Goal: Communication & Community: Answer question/provide support

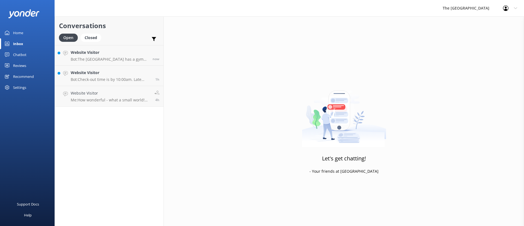
click at [117, 76] on div "Website Visitor Bot: Check-out time is by 10:00am. Late Check-Out is subject to…" at bounding box center [111, 76] width 81 height 12
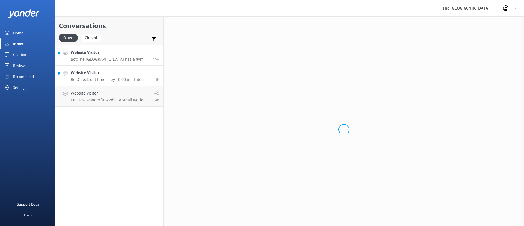
click at [119, 59] on p "Bot: The [GEOGRAPHIC_DATA] has a gym that is air-conditioned and offers free we…" at bounding box center [110, 59] width 78 height 5
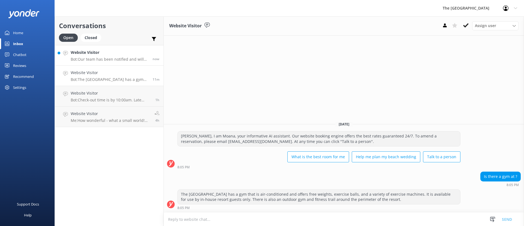
drag, startPoint x: 131, startPoint y: 52, endPoint x: 140, endPoint y: 54, distance: 10.0
click at [131, 52] on h4 "Website Visitor" at bounding box center [110, 52] width 78 height 6
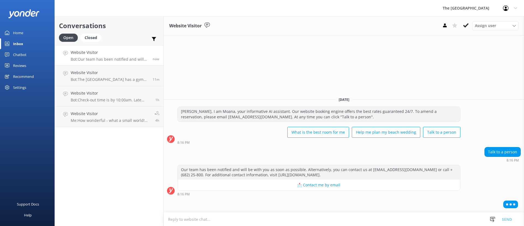
click at [314, 222] on textarea at bounding box center [344, 218] width 360 height 13
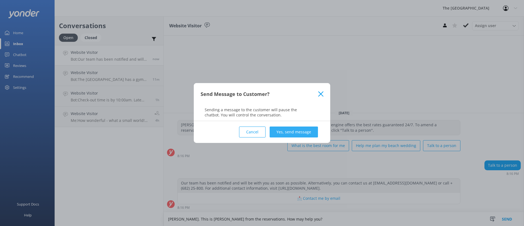
type textarea "[PERSON_NAME]. This is [PERSON_NAME] from the reservations. How may help you?"
click at [303, 131] on button "Yes, send message" at bounding box center [294, 131] width 48 height 11
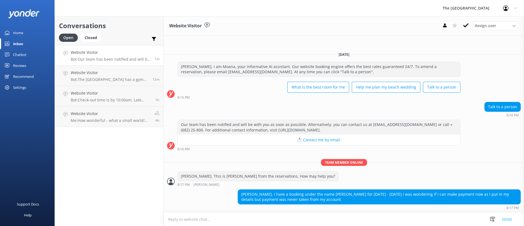
drag, startPoint x: 345, startPoint y: 203, endPoint x: 226, endPoint y: 205, distance: 118.8
click at [228, 205] on div "[PERSON_NAME], I have a booking under the name [PERSON_NAME] for [DATE] - [DATE…" at bounding box center [344, 199] width 360 height 20
click at [215, 196] on div "[PERSON_NAME], I have a booking under the name [PERSON_NAME] for [DATE] - [DATE…" at bounding box center [344, 199] width 360 height 20
drag, startPoint x: 347, startPoint y: 192, endPoint x: 318, endPoint y: 192, distance: 28.4
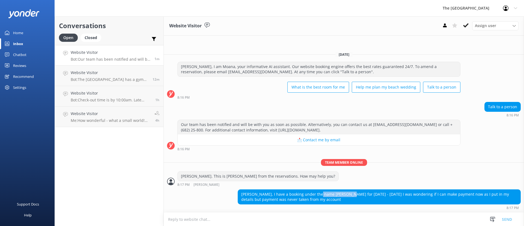
click at [318, 192] on div "[PERSON_NAME], I have a booking under the name [PERSON_NAME] for [DATE] - [DATE…" at bounding box center [379, 197] width 283 height 14
copy div "e [PERSON_NAME]"
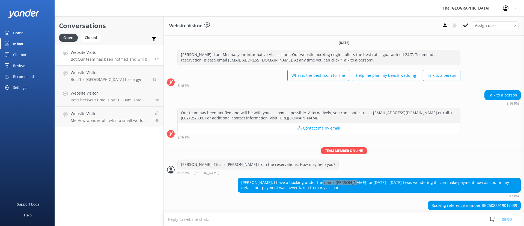
scroll to position [6, 0]
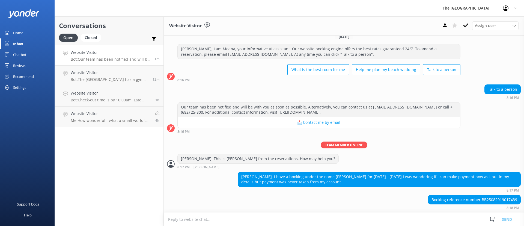
click at [488, 198] on div "Booking reference number BB25082919017439" at bounding box center [474, 199] width 92 height 9
copy div "BB25082919017439"
click at [486, 200] on div "Booking reference number BB25082919017439" at bounding box center [474, 199] width 92 height 9
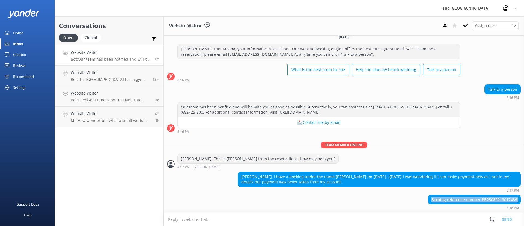
click at [486, 200] on div "Booking reference number BB25082919017439" at bounding box center [474, 199] width 92 height 9
copy div "Booking reference number BB25082919017439"
click at [484, 200] on div "Booking reference number BB25082919017439" at bounding box center [474, 199] width 92 height 9
click at [334, 204] on div "Booking reference number BB25082919017439 8:18 PM" at bounding box center [344, 202] width 360 height 15
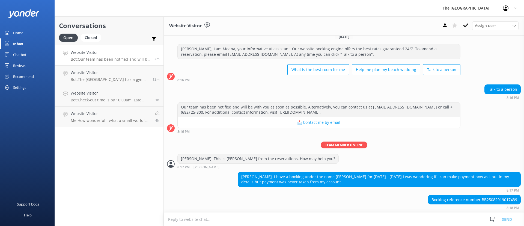
click at [304, 220] on textarea at bounding box center [344, 218] width 360 height 13
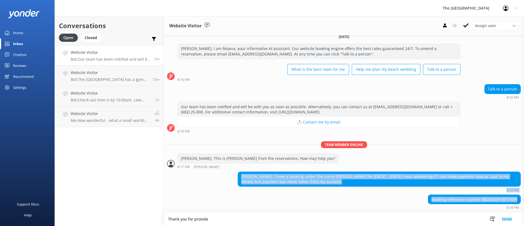
drag, startPoint x: 240, startPoint y: 177, endPoint x: 515, endPoint y: 199, distance: 275.0
click at [515, 199] on div "[DATE] [PERSON_NAME], I am Moana, your informative AI assistant. Our website bo…" at bounding box center [344, 120] width 360 height 182
copy div "[PERSON_NAME], I have a booking under the name [PERSON_NAME] for [DATE] - [DATE…"
click at [256, 220] on textarea "Thank you for provide" at bounding box center [344, 219] width 360 height 14
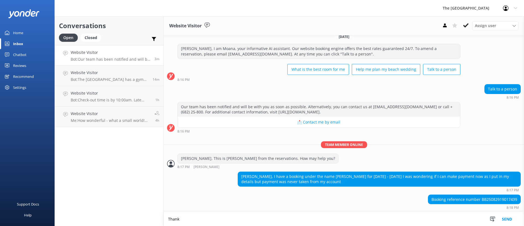
drag, startPoint x: 206, startPoint y: 217, endPoint x: 151, endPoint y: 213, distance: 55.0
click at [152, 213] on div "Conversations Open Closed Important Assigned to me Unassigned Website Visitor B…" at bounding box center [290, 120] width 470 height 209
paste textarea "[PERSON_NAME], Thank you for reaching out about your booking (Reference: BB2508…"
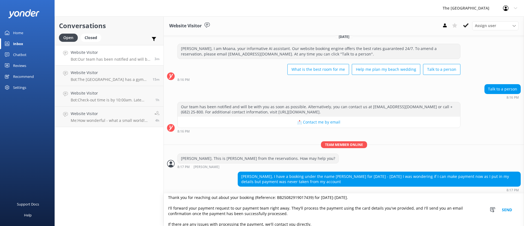
scroll to position [0, 0]
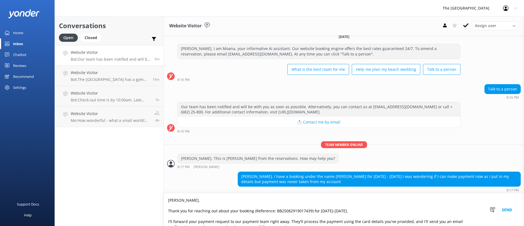
type textarea "[PERSON_NAME], Thank you for reaching out about your booking (Reference: BB2508…"
click at [511, 212] on button "Send" at bounding box center [507, 209] width 20 height 32
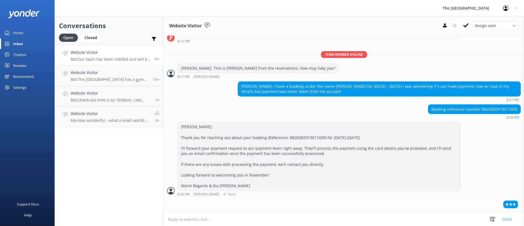
scroll to position [106, 0]
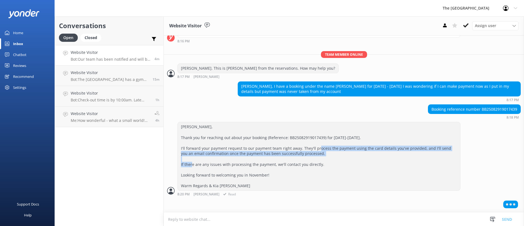
drag, startPoint x: 324, startPoint y: 142, endPoint x: 341, endPoint y: 151, distance: 19.2
click at [265, 132] on div "[PERSON_NAME], Thank you for reaching out about your booking (Reference: BB2508…" at bounding box center [319, 156] width 283 height 68
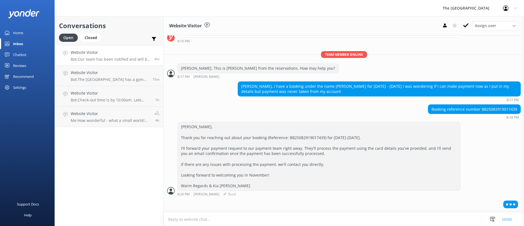
click at [368, 152] on div "[PERSON_NAME], Thank you for reaching out about your booking (Reference: BB2508…" at bounding box center [319, 156] width 283 height 68
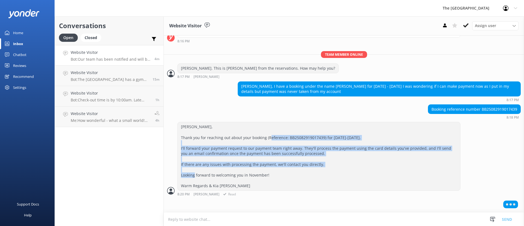
drag, startPoint x: 368, startPoint y: 152, endPoint x: 261, endPoint y: 124, distance: 109.8
click at [265, 126] on div "[PERSON_NAME], Thank you for reaching out about your booking (Reference: BB2508…" at bounding box center [319, 156] width 283 height 68
click at [358, 155] on div "[PERSON_NAME], Thank you for reaching out about your booking (Reference: BB2508…" at bounding box center [319, 156] width 283 height 68
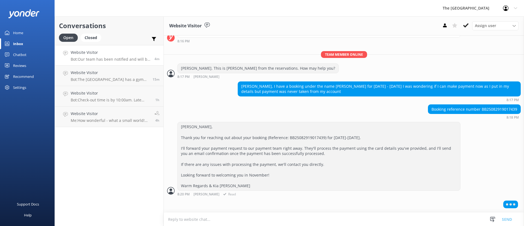
click at [358, 155] on div "[PERSON_NAME], Thank you for reaching out about your booking (Reference: BB2508…" at bounding box center [319, 156] width 283 height 68
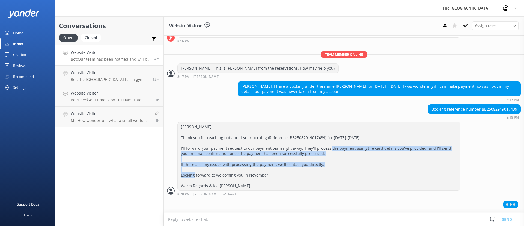
drag, startPoint x: 358, startPoint y: 155, endPoint x: 300, endPoint y: 134, distance: 62.4
click at [303, 134] on div "[PERSON_NAME], Thank you for reaching out about your booking (Reference: BB2508…" at bounding box center [319, 156] width 283 height 68
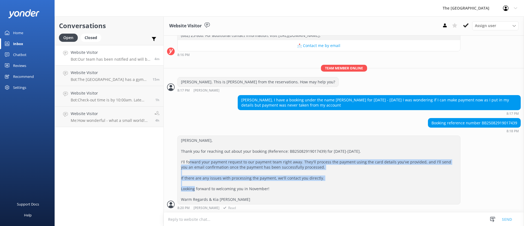
click at [368, 159] on div "[PERSON_NAME], Thank you for reaching out about your booking (Reference: BB2508…" at bounding box center [319, 170] width 283 height 68
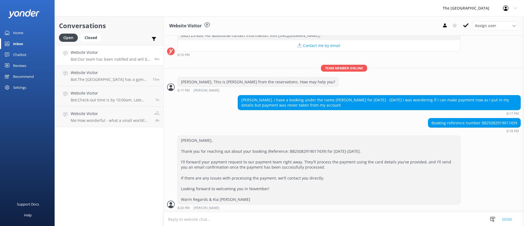
scroll to position [111, 0]
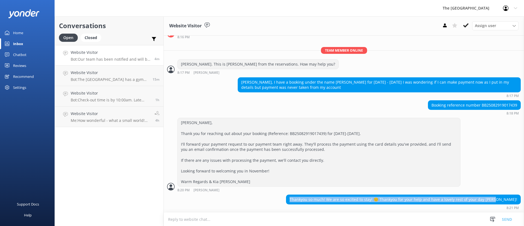
copy div "Thankyou so much! We are so excited to stay! ☺️ Thankyou for your help and have…"
drag, startPoint x: 309, startPoint y: 199, endPoint x: 515, endPoint y: 201, distance: 206.8
click at [515, 201] on div "Thankyou so much! We are so excited to stay! ☺️ Thankyou for your help and have…" at bounding box center [344, 201] width 360 height 15
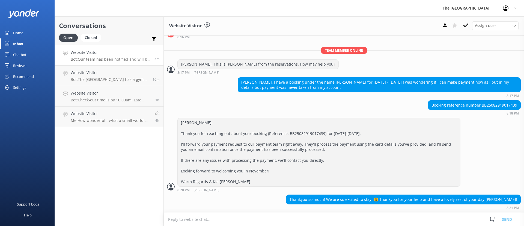
click at [253, 223] on textarea at bounding box center [344, 218] width 360 height 13
paste textarea "How wonderful to hear your excitement! You're very welcome, and thank you for y…"
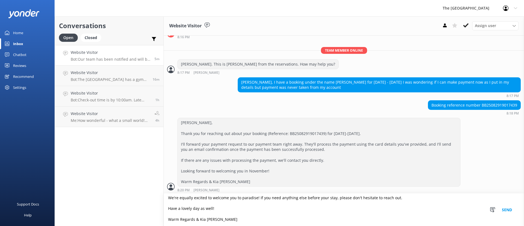
type textarea "How wonderful to hear your excitement! You're very welcome, and thank you for y…"
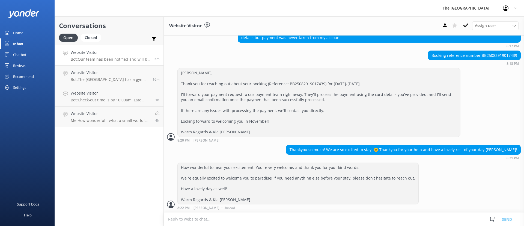
scroll to position [172, 0]
drag, startPoint x: 114, startPoint y: 60, endPoint x: 132, endPoint y: 60, distance: 18.0
click at [114, 60] on p "Me: How wonderful to hear your excitement! You're very welcome, and thank you f…" at bounding box center [111, 59] width 80 height 5
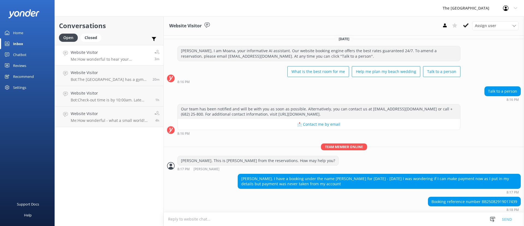
scroll to position [0, 0]
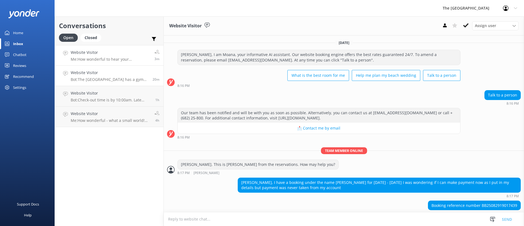
click at [128, 72] on h4 "Website Visitor" at bounding box center [110, 73] width 78 height 6
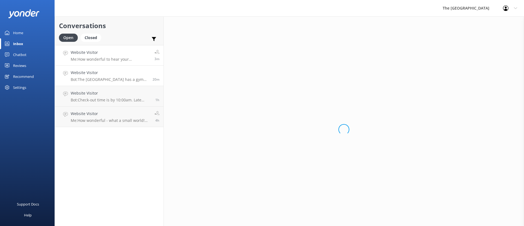
click at [122, 60] on p "Me: How wonderful to hear your excitement! You're very welcome, and thank you f…" at bounding box center [111, 59] width 80 height 5
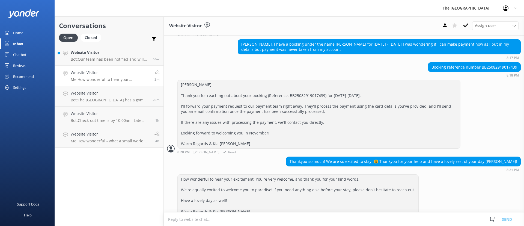
scroll to position [172, 0]
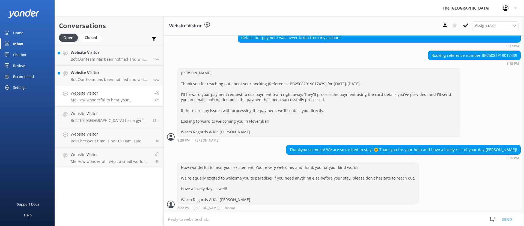
drag, startPoint x: 90, startPoint y: 94, endPoint x: 91, endPoint y: 92, distance: 2.8
click at [90, 94] on h4 "Website Visitor" at bounding box center [111, 93] width 80 height 6
click at [91, 83] on link "Website Visitor Bot: Our team has been notified and will be with you as soon as…" at bounding box center [109, 76] width 109 height 20
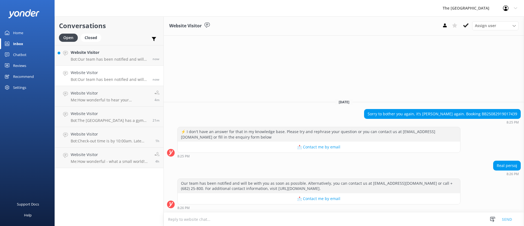
click at [294, 219] on textarea at bounding box center [344, 218] width 360 height 13
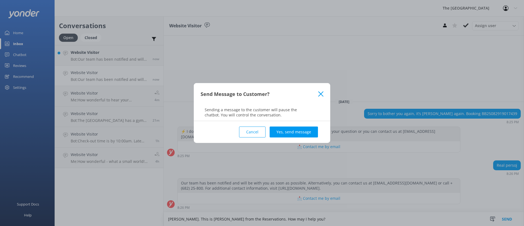
type textarea "[PERSON_NAME]. This is [PERSON_NAME] from the Reservations. How may I help you?"
click at [300, 137] on div "Cancel Yes, send message" at bounding box center [262, 132] width 123 height 22
click at [295, 131] on button "Yes, send message" at bounding box center [294, 131] width 48 height 11
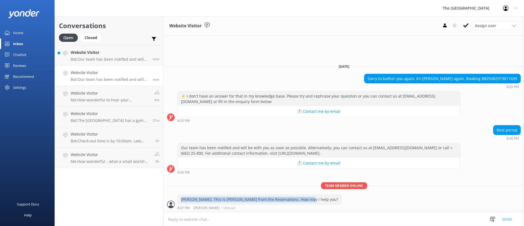
drag, startPoint x: 302, startPoint y: 201, endPoint x: 177, endPoint y: 199, distance: 124.8
click at [177, 199] on div "[PERSON_NAME]. This is [PERSON_NAME] from the Reservations. How may I help you?…" at bounding box center [344, 201] width 360 height 15
copy div "[PERSON_NAME]. This is [PERSON_NAME] from the Reservations. How may I help you?"
click at [118, 57] on p "Bot: Our team has been notified and will be with you as soon as possible. Alter…" at bounding box center [110, 59] width 78 height 5
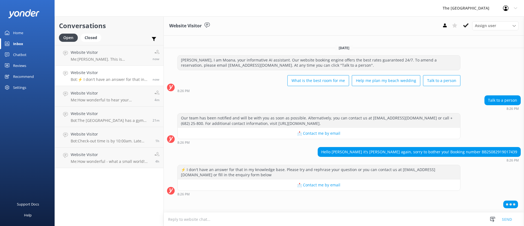
click at [258, 218] on textarea at bounding box center [344, 218] width 360 height 13
click at [310, 222] on textarea at bounding box center [344, 218] width 360 height 13
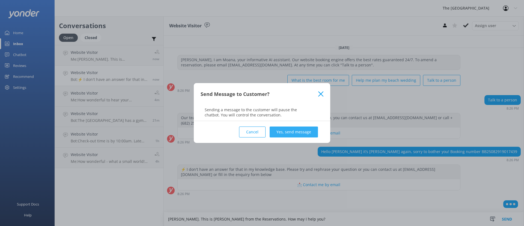
type textarea "[PERSON_NAME]. This is [PERSON_NAME] from the Reservations. How may I help you?"
click at [306, 131] on button "Yes, send message" at bounding box center [294, 131] width 48 height 11
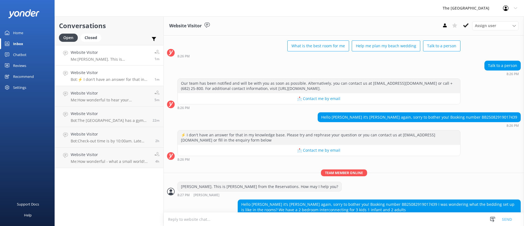
scroll to position [40, 0]
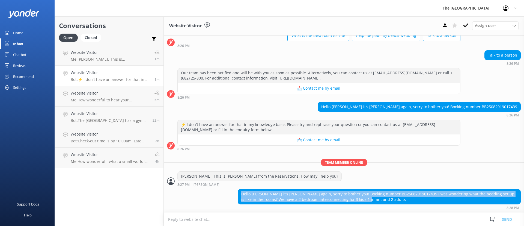
drag, startPoint x: 336, startPoint y: 200, endPoint x: 236, endPoint y: 193, distance: 99.9
click at [236, 193] on div "Hello [PERSON_NAME] it’s [PERSON_NAME] again, sorry to bother you! Booking numb…" at bounding box center [344, 199] width 360 height 20
copy div "Hello [PERSON_NAME] it’s [PERSON_NAME] again, sorry to bother you! Booking numb…"
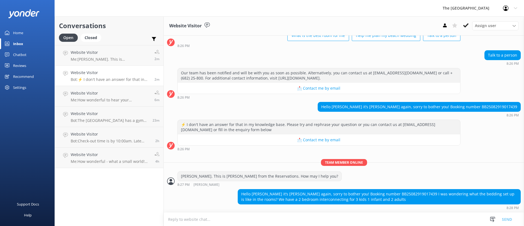
click at [192, 218] on textarea at bounding box center [344, 218] width 360 height 13
paste textarea "[PERSON_NAME], Thank you for reaching out about your 2-Bedroom Interconnecting …"
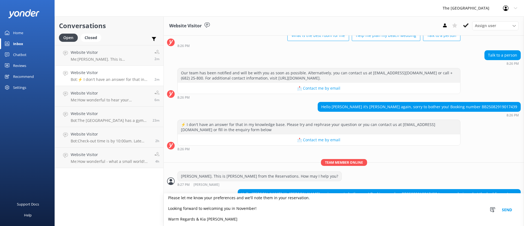
scroll to position [59, 0]
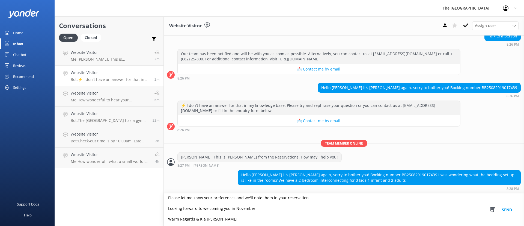
type textarea "[PERSON_NAME], Thank you for reaching out about your 2-Bedroom Interconnecting …"
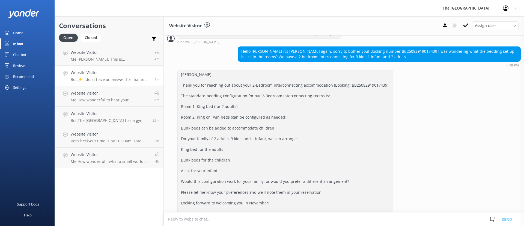
scroll to position [125, 0]
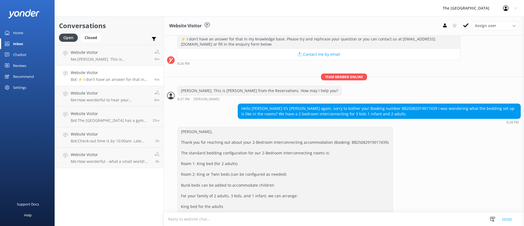
drag, startPoint x: 215, startPoint y: 201, endPoint x: 181, endPoint y: 127, distance: 81.3
click at [181, 127] on div "[PERSON_NAME], Thank you for reaching out about your 2-Bedroom Interconnecting …" at bounding box center [285, 201] width 215 height 148
copy div "[PERSON_NAME], Thank you for reaching out about your 2-Bedroom Interconnecting …"
click at [102, 56] on div "Website Visitor Me: [PERSON_NAME]. This is [PERSON_NAME] from the Reservations.…" at bounding box center [111, 55] width 80 height 12
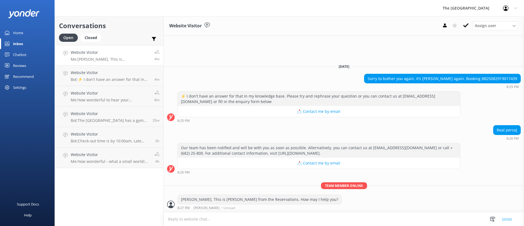
click at [292, 220] on textarea at bounding box center [344, 218] width 360 height 13
paste textarea "[PERSON_NAME], Thank you for reaching out about your 2-Bedroom Interconnecting …"
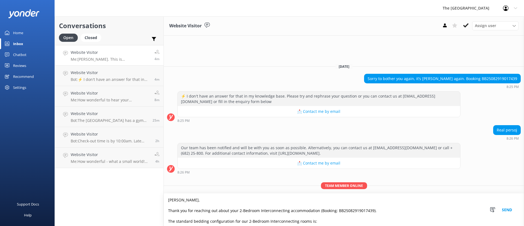
scroll to position [127, 0]
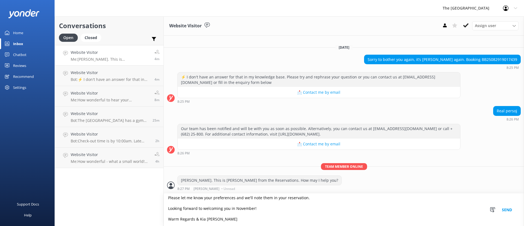
type textarea "[PERSON_NAME], Thank you for reaching out about your 2-Bedroom Interconnecting …"
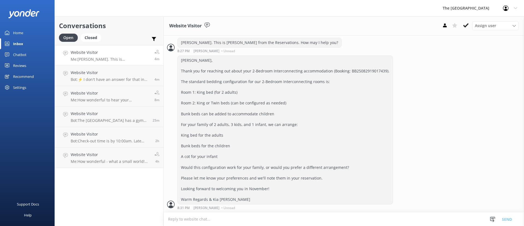
scroll to position [144, 0]
click at [132, 71] on h4 "Website Visitor" at bounding box center [111, 73] width 80 height 6
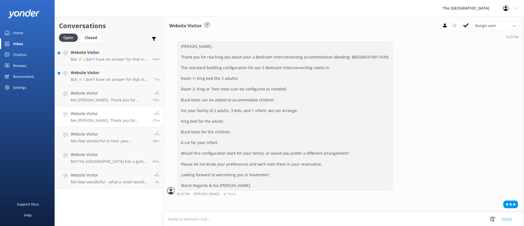
scroll to position [208, 0]
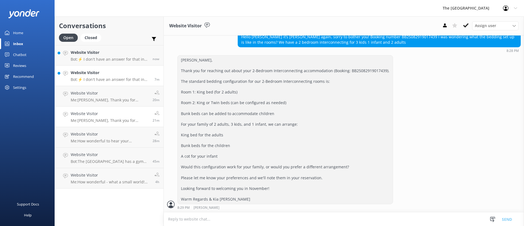
click at [108, 81] on p "Bot: ⚡ I don't have an answer for that in my knowledge base. Please try and rep…" at bounding box center [111, 79] width 80 height 5
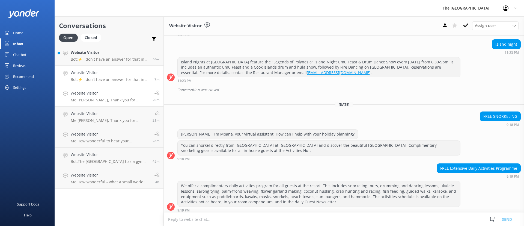
scroll to position [4911, 0]
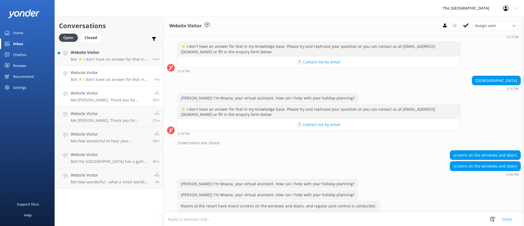
click at [110, 99] on p "Me: [PERSON_NAME], Thank you for reaching out about your 2-Bedroom Interconnect…" at bounding box center [110, 99] width 78 height 5
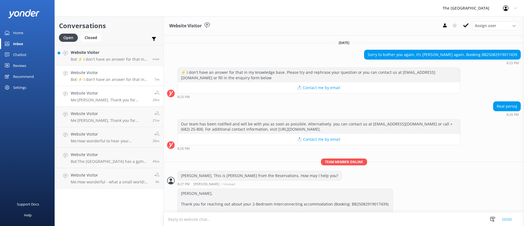
click at [104, 78] on p "Bot: ⚡ I don't have an answer for that in my knowledge base. Please try and rep…" at bounding box center [111, 79] width 80 height 5
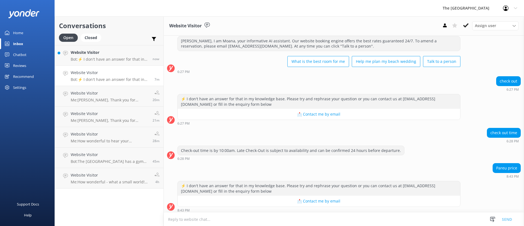
scroll to position [7292, 0]
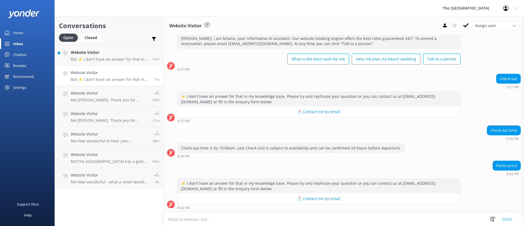
click at [472, 24] on div "Assign user Rarotongan Tata [PERSON_NAME] [PERSON_NAME] [PERSON_NAME] Vakalalab…" at bounding box center [479, 25] width 79 height 9
click at [119, 63] on link "Website Visitor Bot: ⚡ I don't have an answer for that in my knowledge base. Pl…" at bounding box center [109, 55] width 109 height 20
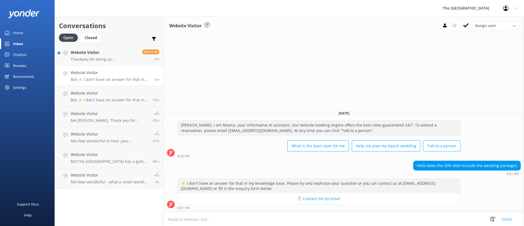
click at [101, 78] on p "Bot: ⚡ I don't have an answer for that in my knowledge base. Please try and rep…" at bounding box center [111, 79] width 80 height 5
click at [97, 55] on div "Website Visitor Thankyou for being so accomodating! Our infant shares a bed wit…" at bounding box center [104, 55] width 67 height 12
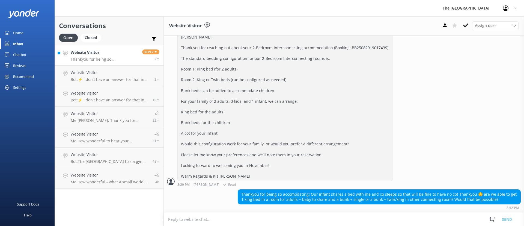
scroll to position [230, 0]
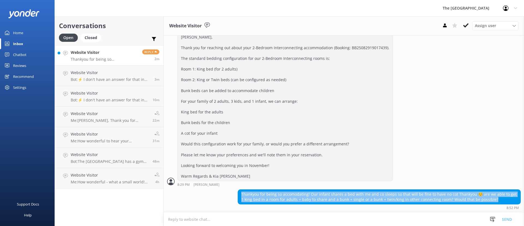
drag, startPoint x: 494, startPoint y: 200, endPoint x: 238, endPoint y: 194, distance: 256.8
click at [238, 194] on div "Thankyou for being so accomodating! Our infant shares a bed with me and co slee…" at bounding box center [379, 197] width 283 height 14
copy div "Thankyou for being so accomodating! Our infant shares a bed with me and co slee…"
click at [254, 202] on div "Thankyou for being so accomodating! Our infant shares a bed with me and co slee…" at bounding box center [379, 197] width 283 height 14
click at [238, 193] on div "Thankyou for being so accomodating! Our infant shares a bed with me and co slee…" at bounding box center [379, 197] width 283 height 14
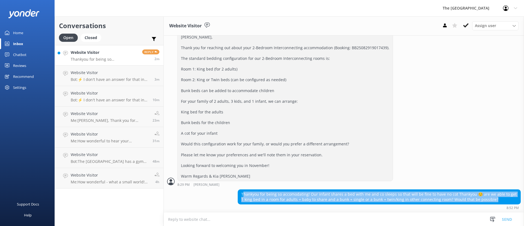
drag, startPoint x: 245, startPoint y: 194, endPoint x: 439, endPoint y: 203, distance: 194.9
click at [501, 202] on div "Thankyou for being so accomodating! Our infant shares a bed with me and co slee…" at bounding box center [379, 197] width 283 height 14
copy div "hankyou for being so accomodating! Our infant shares a bed with me and co sleep…"
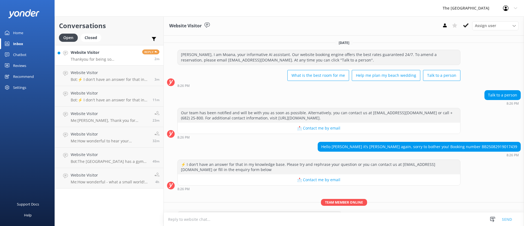
scroll to position [41, 0]
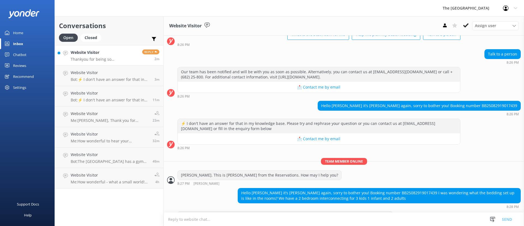
click at [500, 107] on div "Hello [PERSON_NAME] it’s [PERSON_NAME] again, sorry to bother you! Booking numb…" at bounding box center [419, 105] width 203 height 9
click at [214, 223] on textarea at bounding box center [344, 218] width 360 height 13
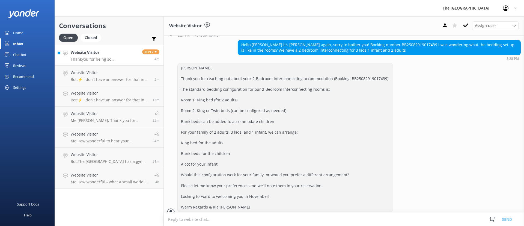
scroll to position [230, 0]
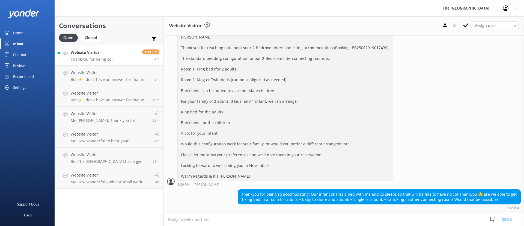
paste textarea "[PERSON_NAME], Thank you for clarifying your bedding preferences - we're happy …"
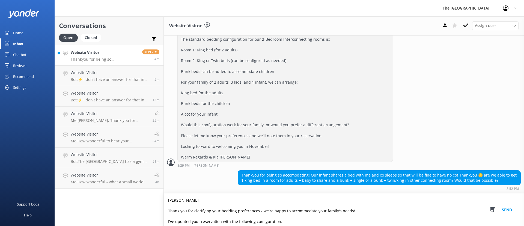
scroll to position [41, 0]
type textarea "[PERSON_NAME], Thank you for clarifying your bedding preferences - we're happy …"
click at [506, 212] on button "Send" at bounding box center [507, 209] width 20 height 32
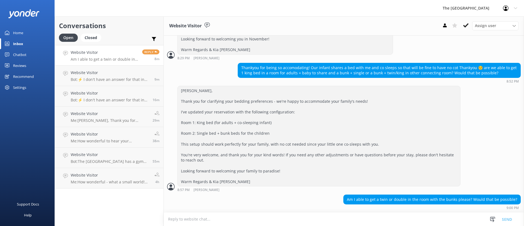
scroll to position [368, 0]
drag, startPoint x: 342, startPoint y: 199, endPoint x: 350, endPoint y: 201, distance: 8.4
click at [350, 201] on div "Am I able to get a twin or double in the room with the bunks please? Would that…" at bounding box center [344, 201] width 360 height 15
click at [337, 199] on div "Am I able to get a twin or double in the room with the bunks please? Would that…" at bounding box center [344, 201] width 360 height 15
click at [347, 201] on div "Am I able to get a twin or double in the room with the bunks please? Would that…" at bounding box center [432, 199] width 177 height 9
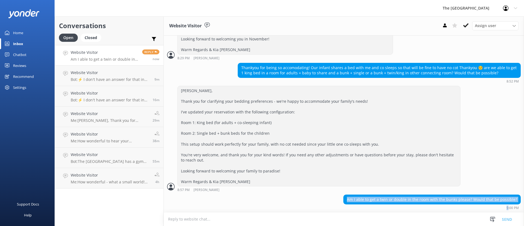
drag, startPoint x: 347, startPoint y: 201, endPoint x: 459, endPoint y: 206, distance: 111.8
click at [459, 206] on div "Am I able to get a twin or double in the room with the bunks please? Would that…" at bounding box center [433, 201] width 178 height 15
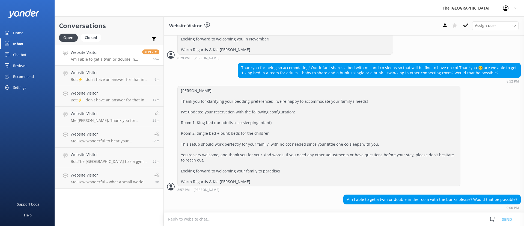
click at [242, 218] on textarea at bounding box center [344, 218] width 360 height 13
click at [315, 222] on textarea at bounding box center [344, 218] width 360 height 13
type textarea "One moment, [PERSON_NAME]. Checking.."
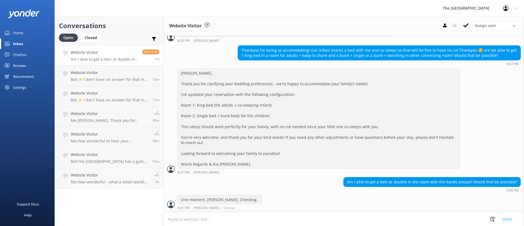
click at [280, 217] on textarea at bounding box center [344, 218] width 360 height 13
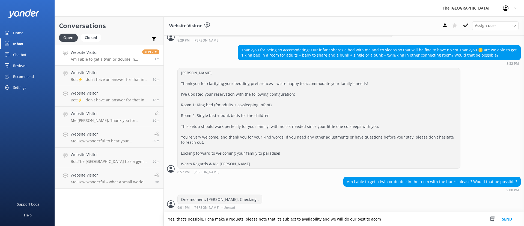
drag, startPoint x: 365, startPoint y: 221, endPoint x: 81, endPoint y: 249, distance: 285.7
click at [81, 226] on html "The [GEOGRAPHIC_DATA] Resort Profile Settings Logout Home Inbox Chatbot Content…" at bounding box center [262, 113] width 524 height 226
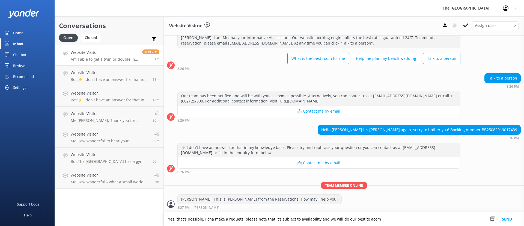
click at [483, 132] on div "Hello [PERSON_NAME] it’s [PERSON_NAME] again, sorry to bother you! Booking numb…" at bounding box center [419, 132] width 203 height 15
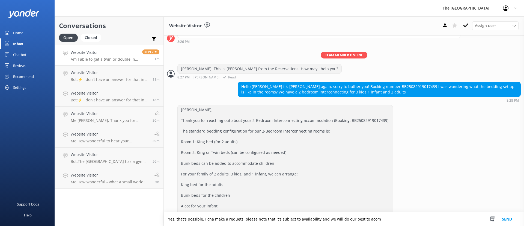
scroll to position [99, 0]
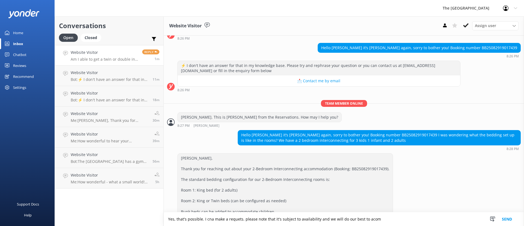
click at [484, 48] on div "Hello [PERSON_NAME] it’s [PERSON_NAME] again, sorry to bother you! Booking numb…" at bounding box center [419, 47] width 203 height 9
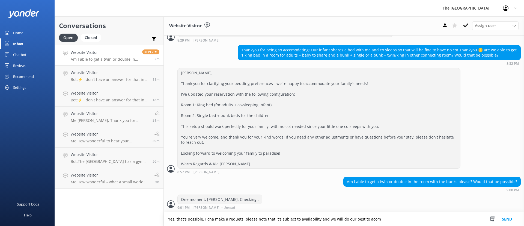
scroll to position [386, 0]
drag, startPoint x: 383, startPoint y: 221, endPoint x: 162, endPoint y: 221, distance: 221.8
click at [162, 221] on div "Conversations Open Closed Important Assigned to me Unassigned Website Visitor A…" at bounding box center [290, 120] width 470 height 209
paste textarea "[PERSON_NAME], Yes, that bedding configuration is certainly possible. I've made…"
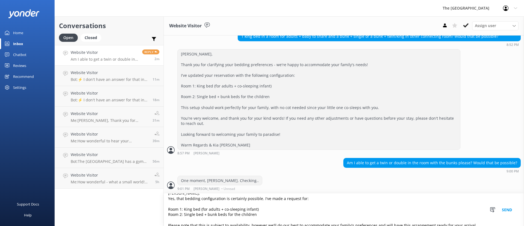
scroll to position [0, 0]
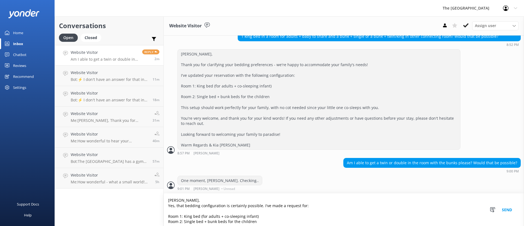
click at [186, 221] on textarea "[PERSON_NAME], Yes, that bedding configuration is certainly possible. I've made…" at bounding box center [344, 209] width 360 height 32
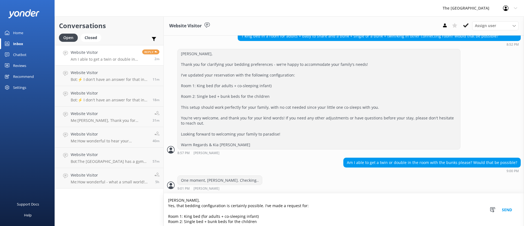
scroll to position [405, 0]
click at [300, 212] on textarea "[PERSON_NAME], Yes, that bedding configuration is certainly possible. I've made…" at bounding box center [344, 209] width 360 height 32
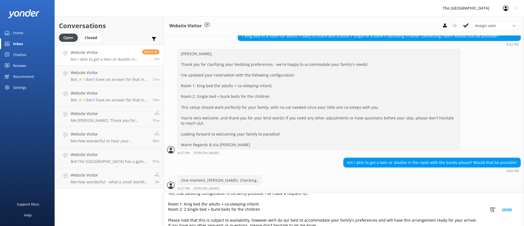
scroll to position [24, 0]
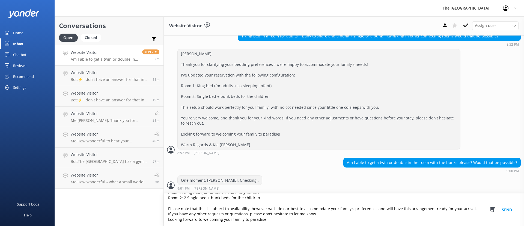
click at [299, 211] on textarea "[PERSON_NAME], Yes, that bedding configuration is certainly possible. I've made…" at bounding box center [344, 209] width 360 height 32
click at [323, 221] on textarea "[PERSON_NAME], Yes, that bedding configuration is certainly possible. I've made…" at bounding box center [344, 209] width 360 height 32
type textarea "[PERSON_NAME], Yes, that bedding configuration is certainly possible. I've made…"
click at [505, 212] on button "Send" at bounding box center [507, 209] width 20 height 32
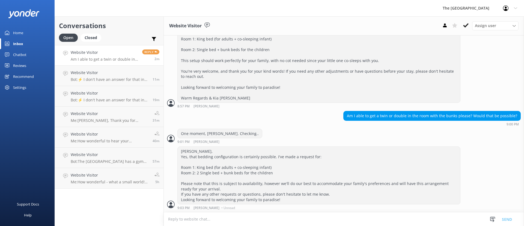
scroll to position [451, 0]
click at [247, 198] on div "[PERSON_NAME], Yes, that bedding configuration is certainly possible. I've made…" at bounding box center [319, 175] width 283 height 57
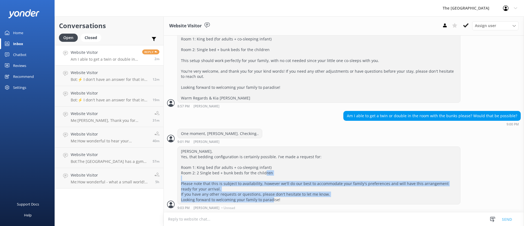
drag, startPoint x: 334, startPoint y: 203, endPoint x: 253, endPoint y: 177, distance: 85.1
click at [254, 177] on div "[PERSON_NAME], Yes, that bedding configuration is certainly possible. I've made…" at bounding box center [319, 175] width 283 height 57
click at [348, 198] on div "[PERSON_NAME], Yes, that bedding configuration is certainly possible. I've made…" at bounding box center [319, 175] width 283 height 57
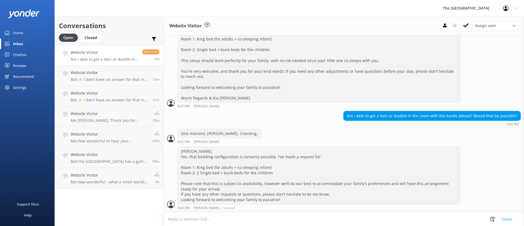
click at [291, 127] on div "Am I able to get a twin or double in the room with the bunks please? Would that…" at bounding box center [344, 120] width 360 height 18
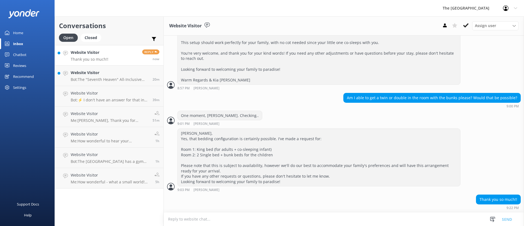
scroll to position [469, 0]
click at [108, 58] on link "Website Visitor Thank you so much!! Reply now" at bounding box center [109, 55] width 109 height 20
click at [354, 223] on textarea at bounding box center [344, 218] width 360 height 13
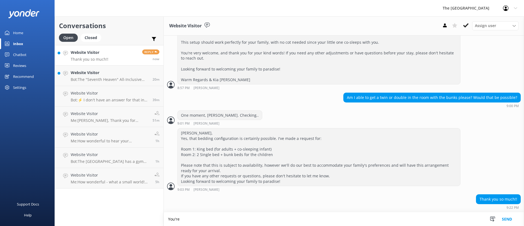
scroll to position [469, 0]
drag, startPoint x: 195, startPoint y: 219, endPoint x: 180, endPoint y: 219, distance: 15.6
click at [180, 219] on textarea "You're so much welcome!" at bounding box center [344, 219] width 360 height 14
type textarea "You're welcome!"
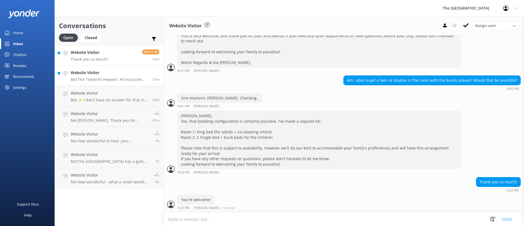
scroll to position [487, 0]
click at [101, 81] on p "Bot: The "Seventh Heaven" All-Inclusive Wedding Package includes a $1,000 bar t…" at bounding box center [110, 79] width 78 height 5
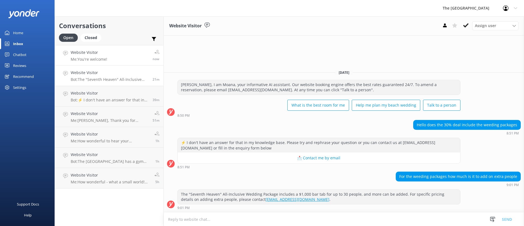
click at [104, 55] on h4 "Website Visitor" at bounding box center [89, 52] width 37 height 6
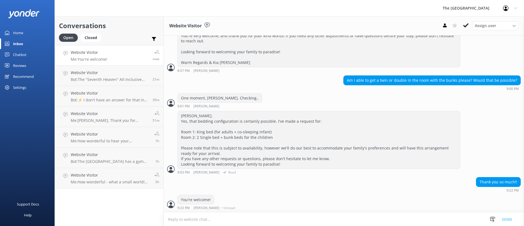
scroll to position [487, 0]
